Goal: Check status: Check status

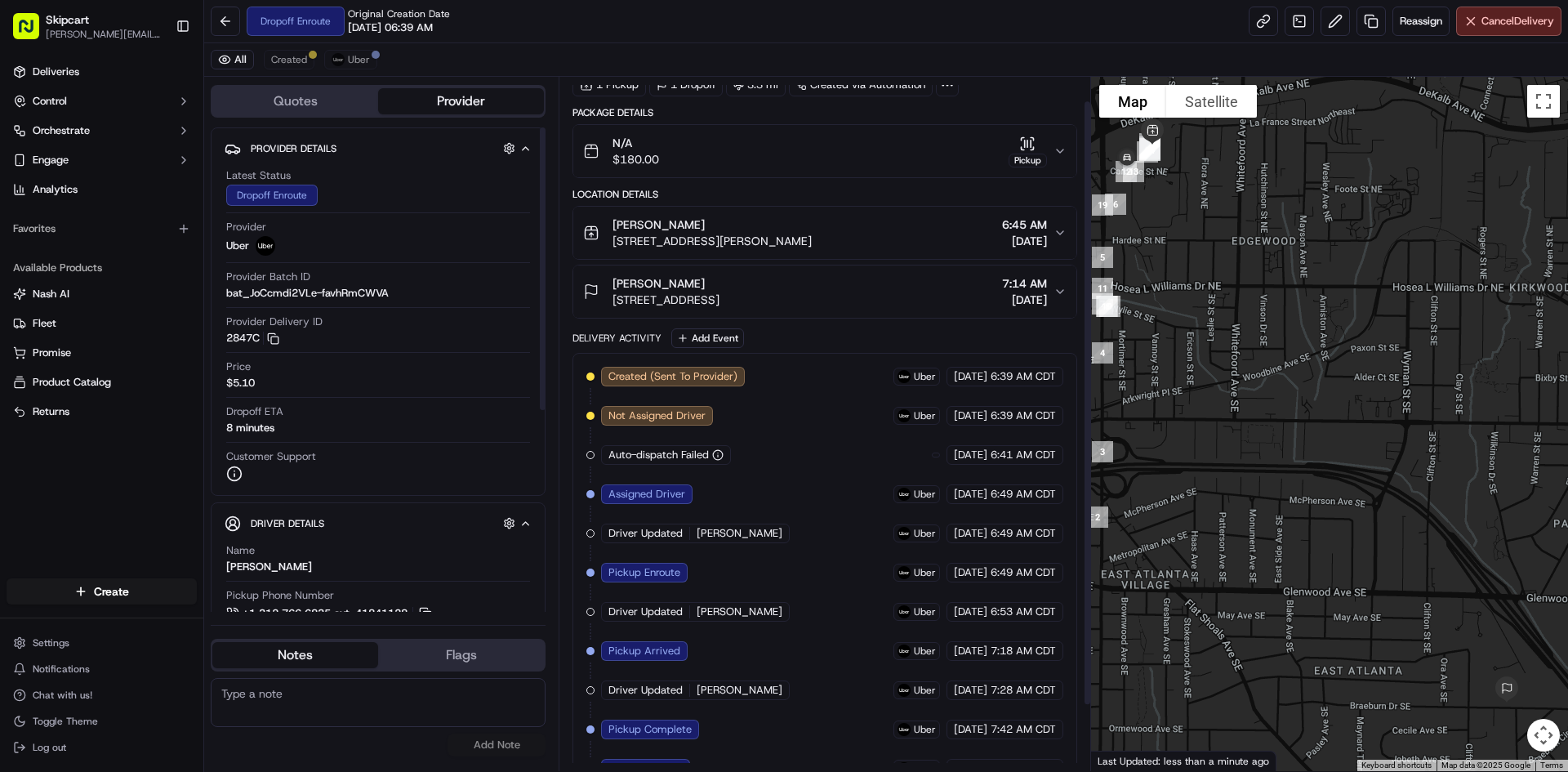
scroll to position [103, 0]
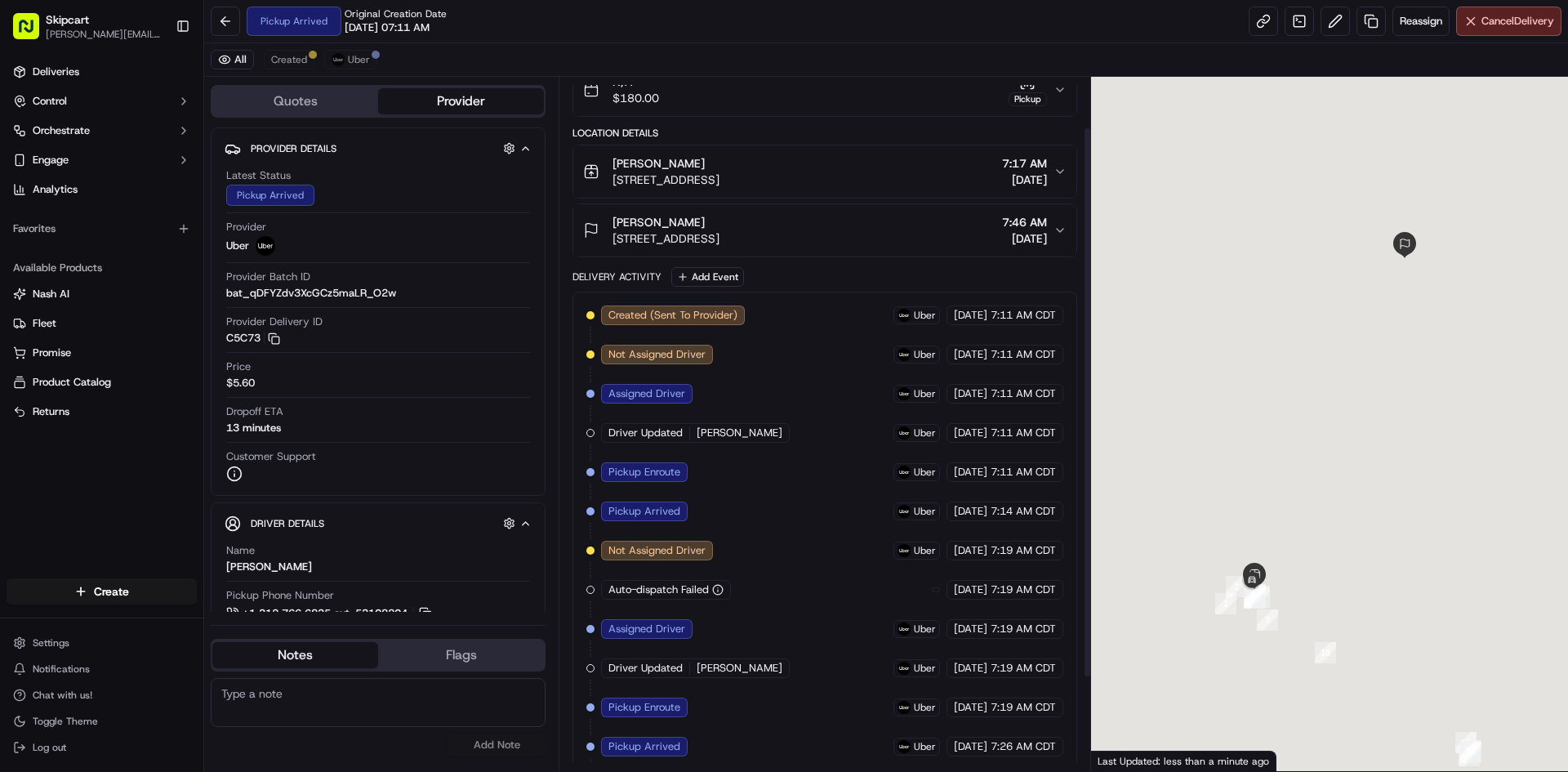
scroll to position [181, 0]
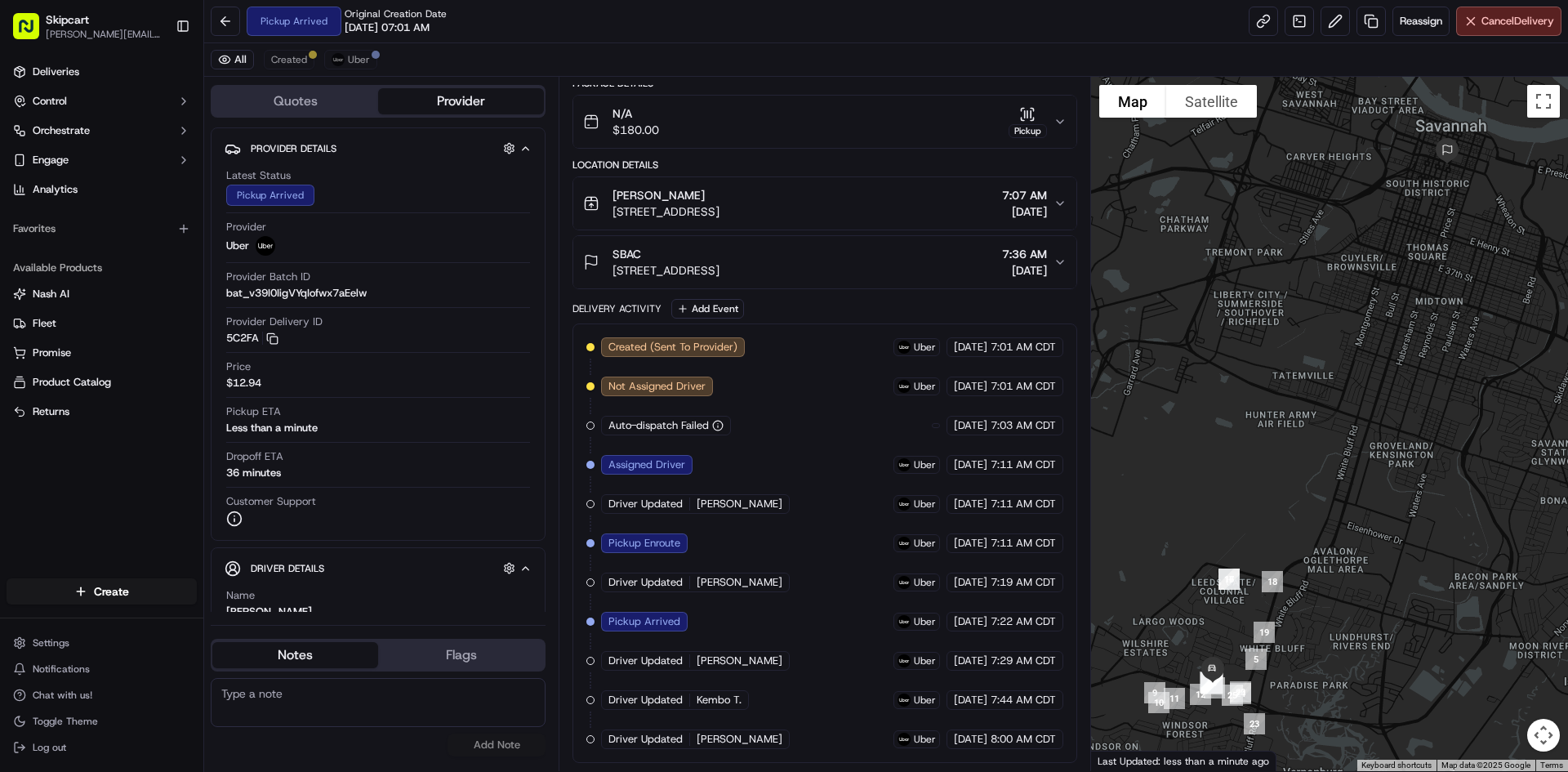
click at [727, 746] on span "WILBER G." at bounding box center [738, 739] width 85 height 15
click at [725, 744] on span "WILBER G." at bounding box center [738, 739] width 85 height 15
click at [725, 744] on span "[PERSON_NAME]" at bounding box center [738, 739] width 85 height 15
copy span "WILBER"
click at [744, 581] on div "Created (Sent To Provider) Uber 09/18/2025 7:01 AM CDT Not Assigned Driver Uber…" at bounding box center [825, 543] width 477 height 412
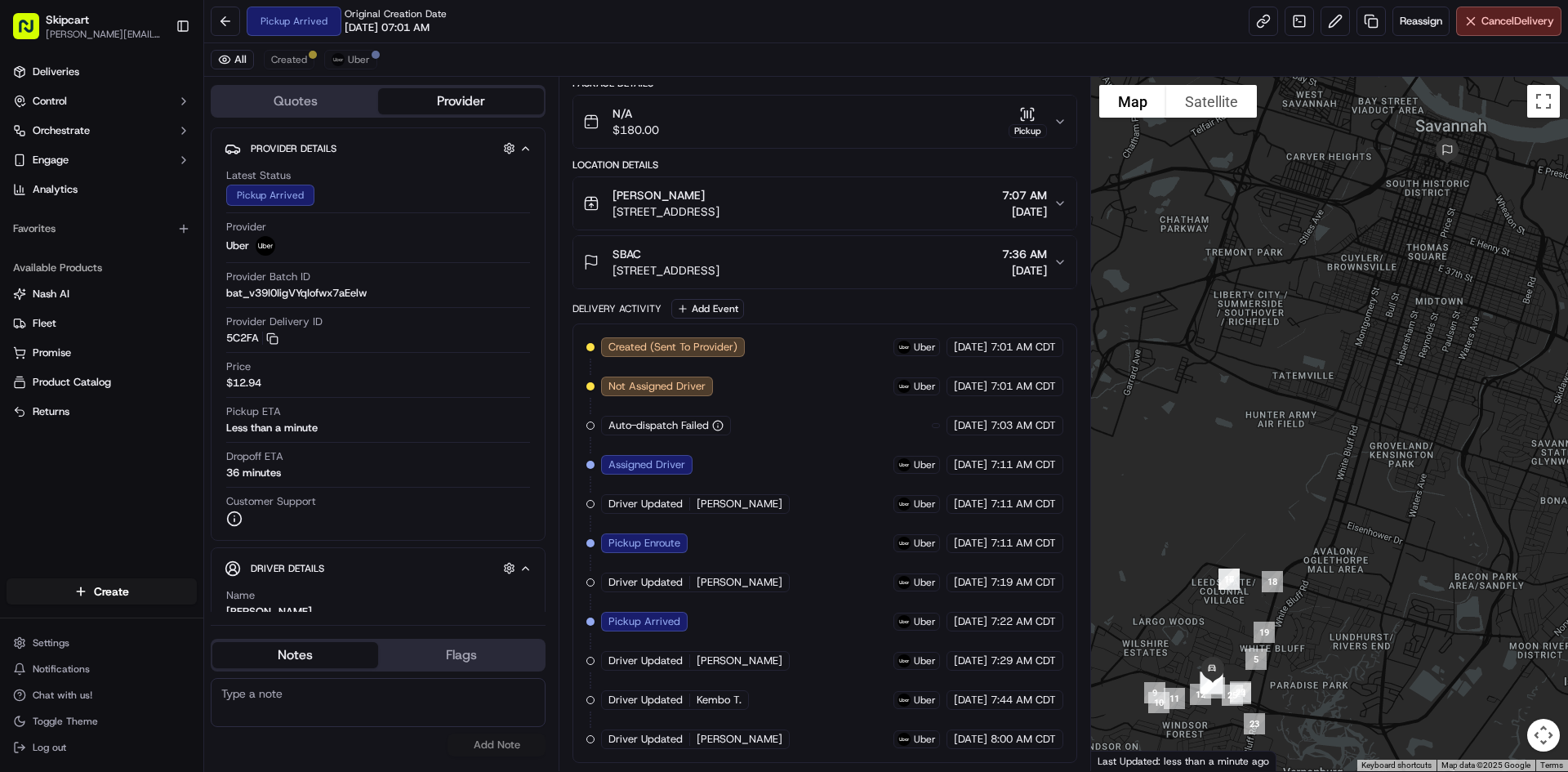
click at [716, 744] on span "WILBER G." at bounding box center [738, 739] width 85 height 15
copy div "WILBER G."
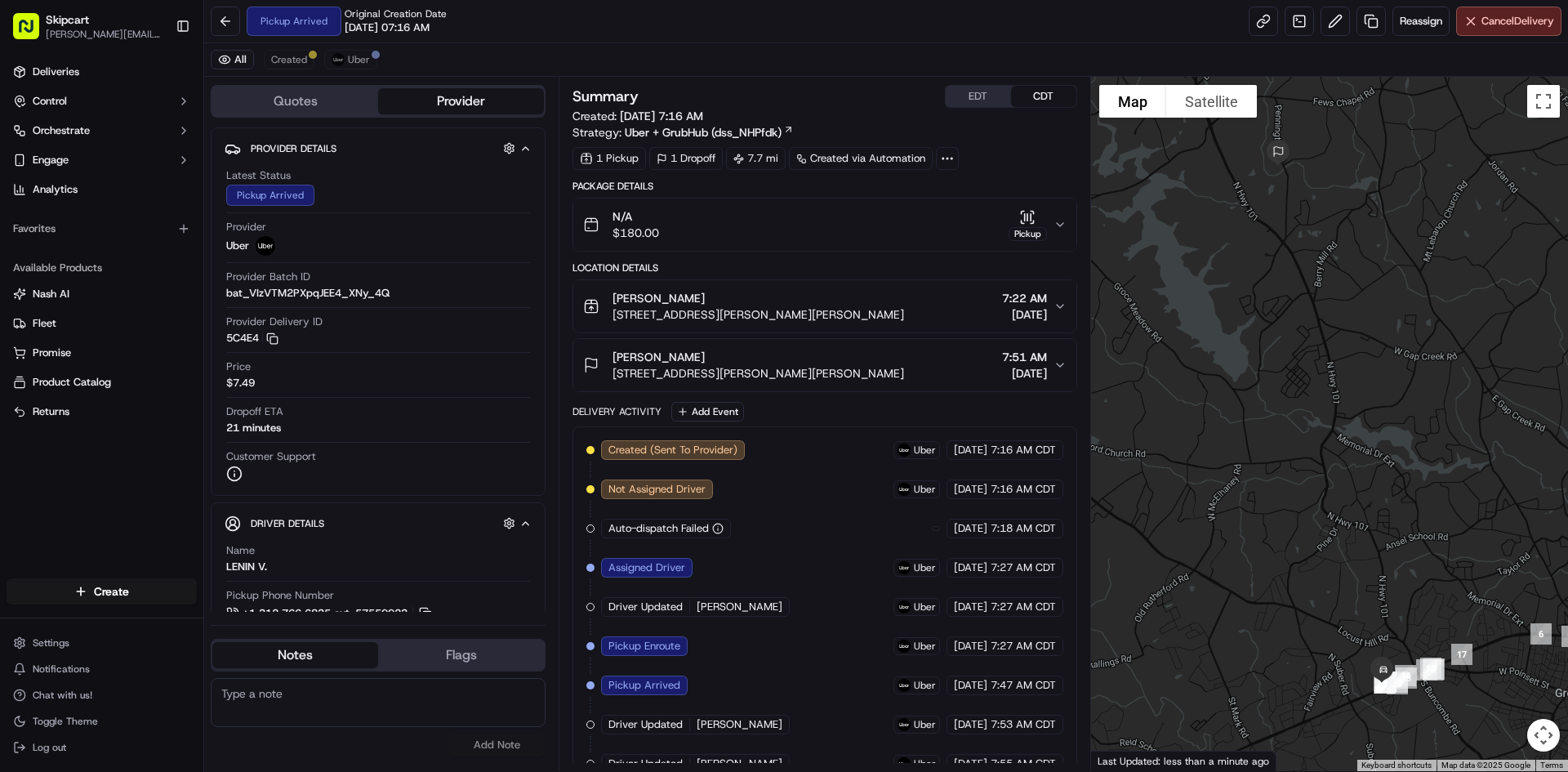
scroll to position [64, 0]
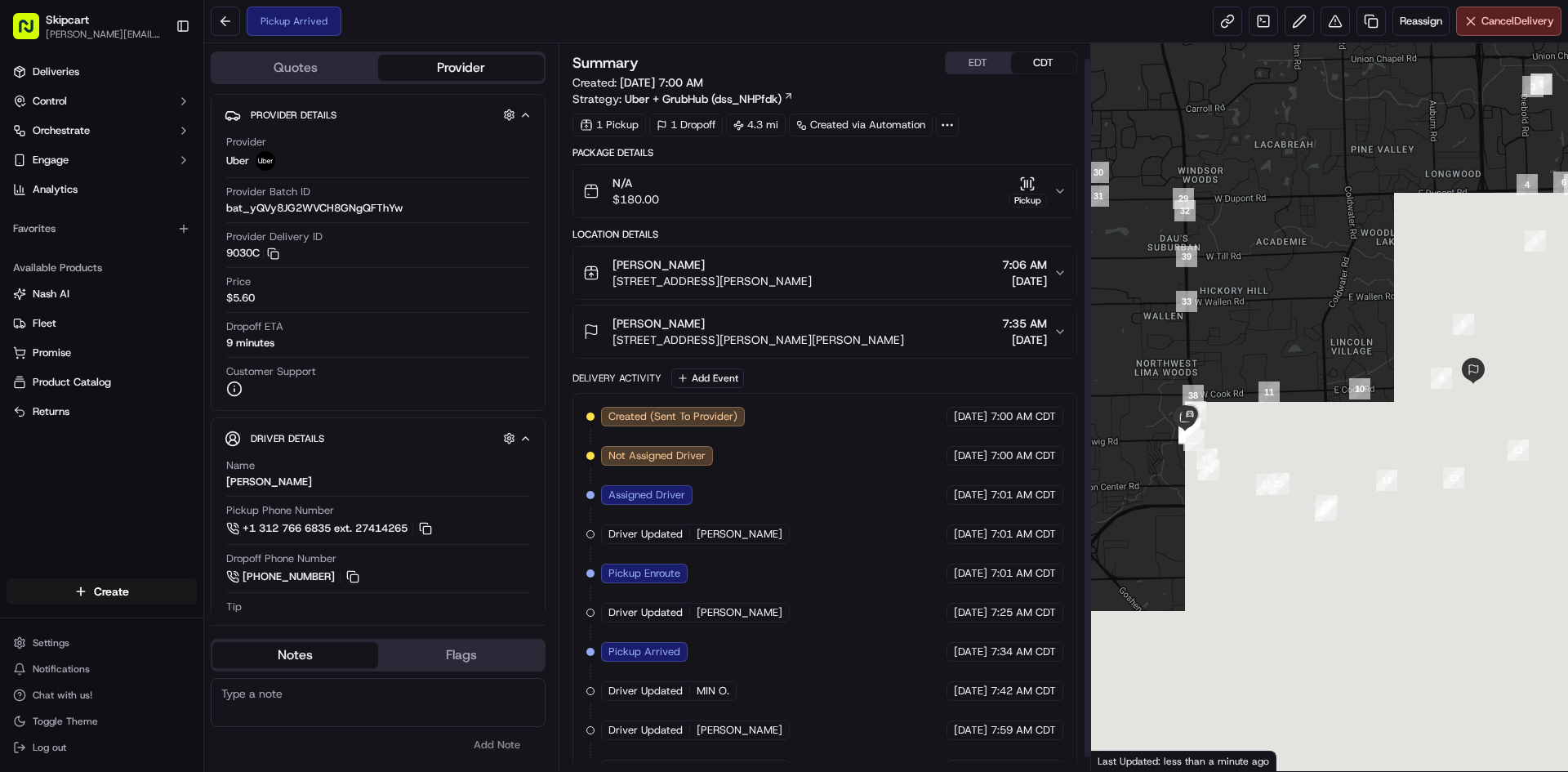
scroll to position [30, 0]
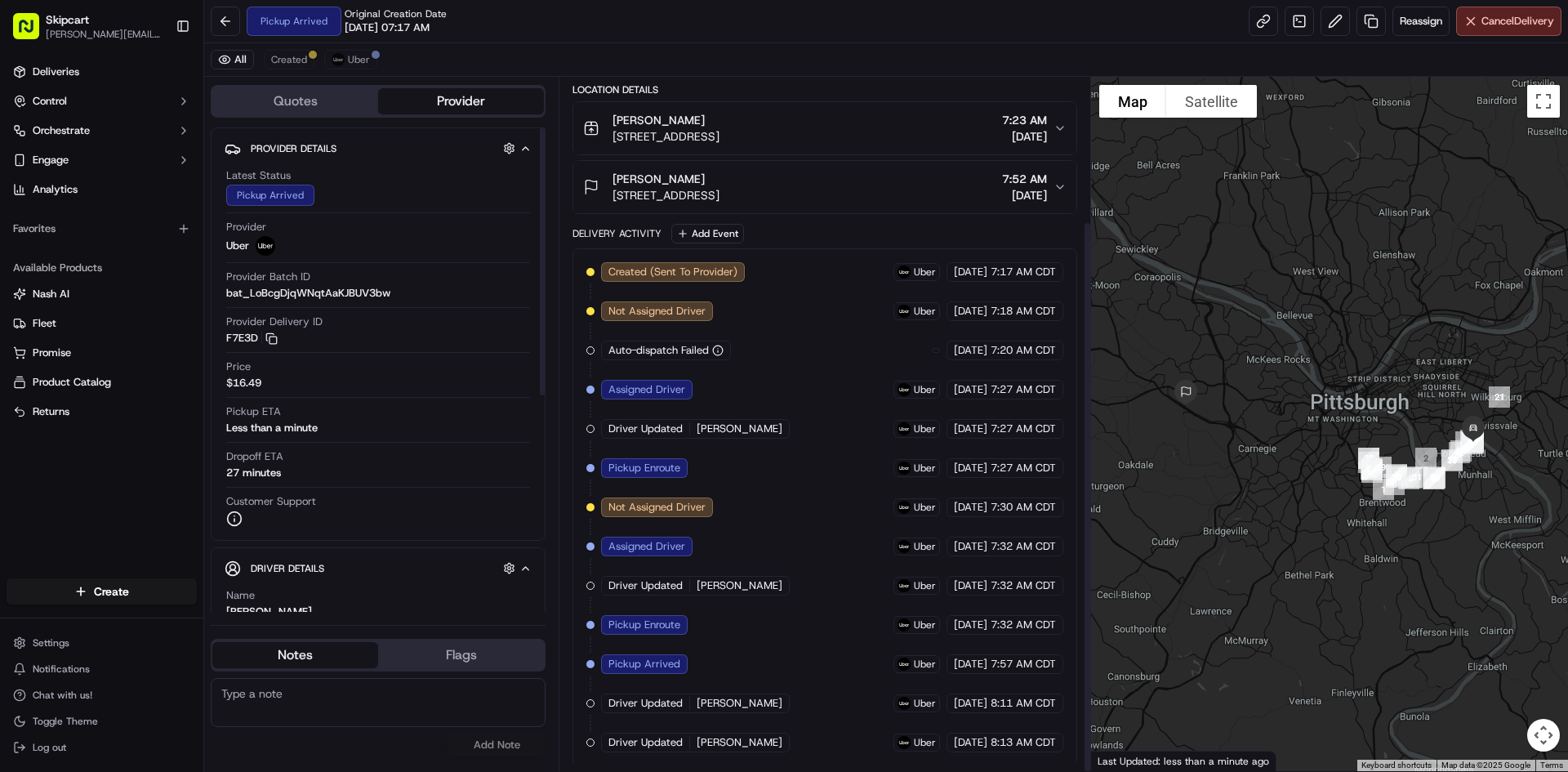
scroll to position [181, 0]
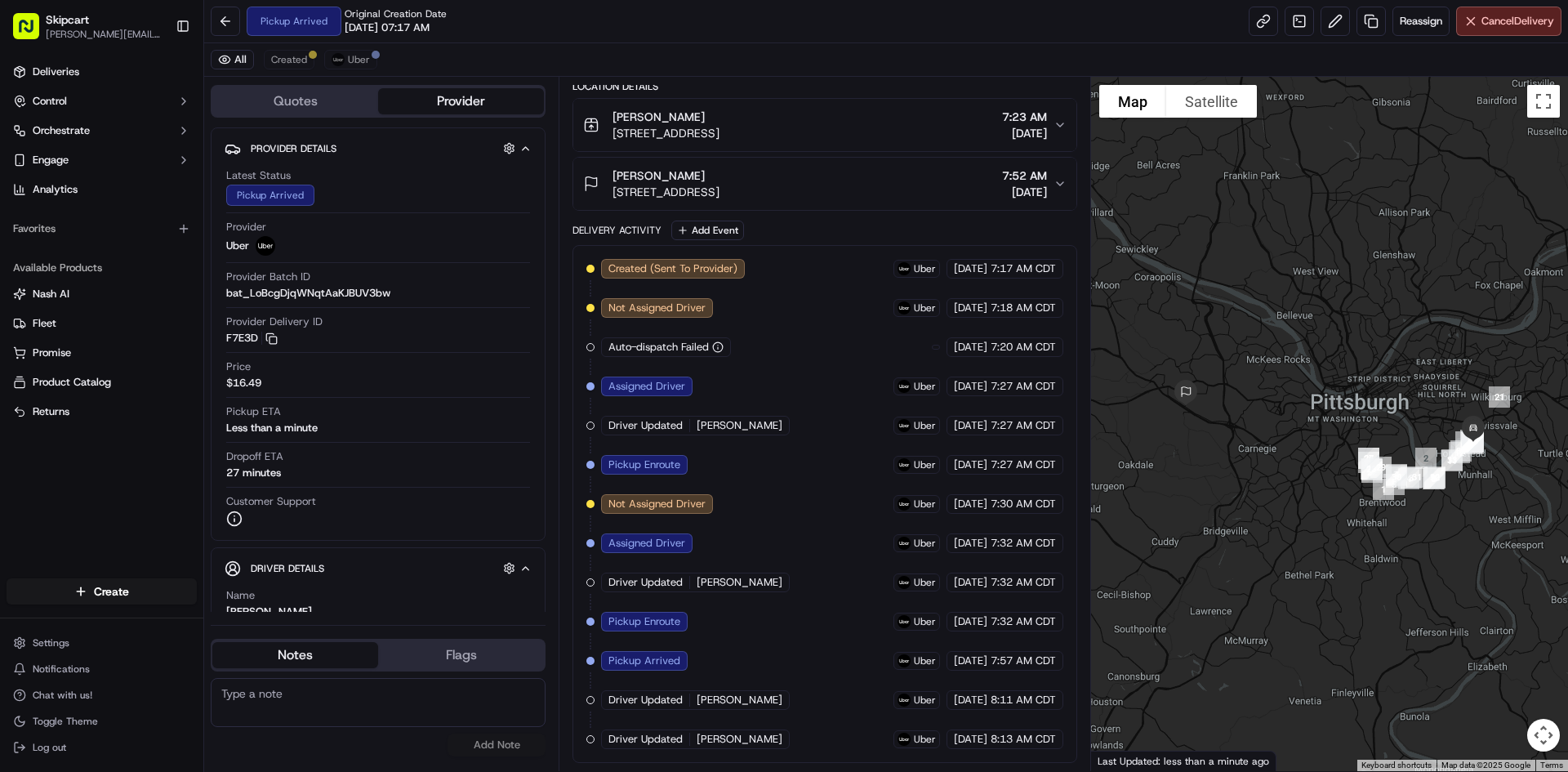
click at [760, 734] on span "MAGDALENE B." at bounding box center [738, 739] width 85 height 15
copy div "MAGDALENE B."
click at [741, 740] on span "MAGDALENE B." at bounding box center [738, 739] width 85 height 15
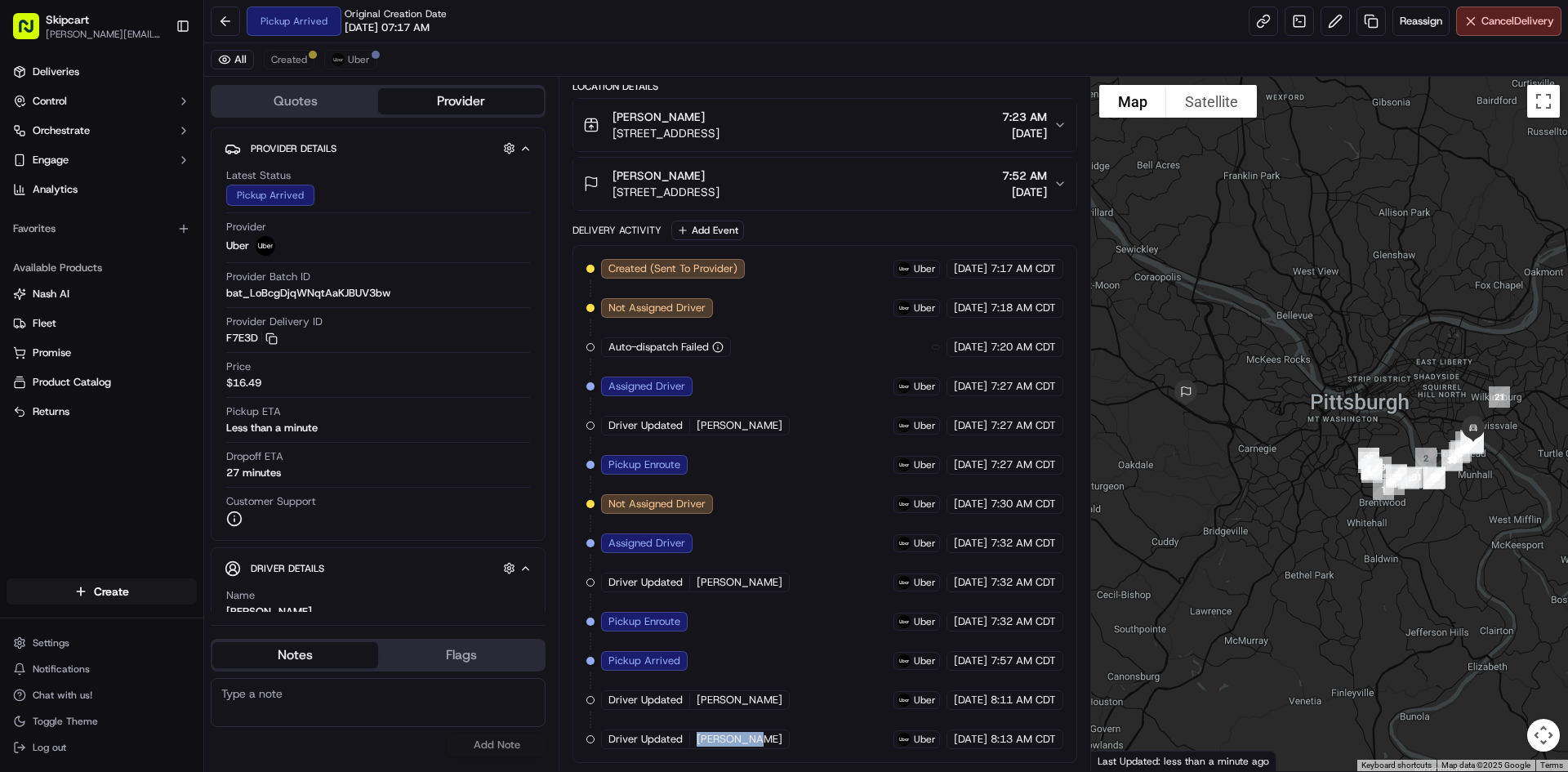
click at [741, 740] on span "MAGDALENE B." at bounding box center [738, 739] width 85 height 15
